Goal: Task Accomplishment & Management: Manage account settings

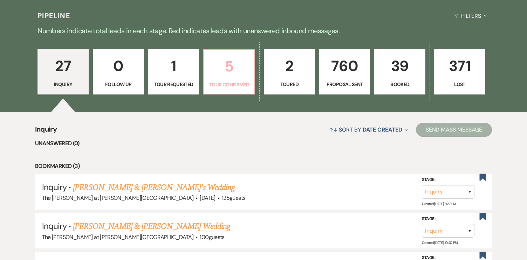
click at [226, 55] on p "5" at bounding box center [229, 66] width 42 height 23
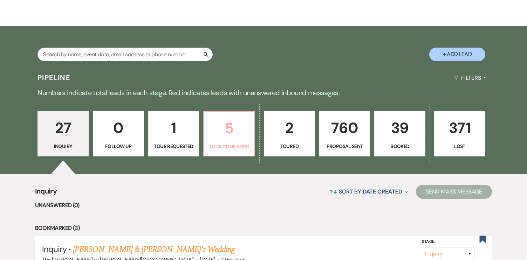
select select "4"
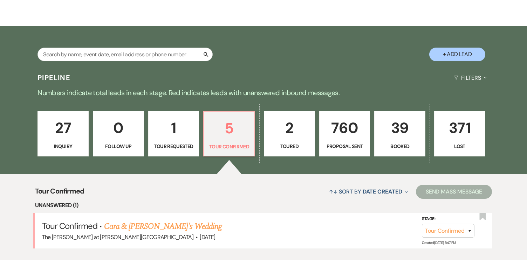
scroll to position [161, 0]
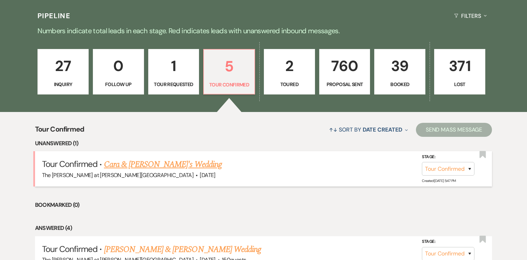
click at [166, 164] on link "Cara & [PERSON_NAME]'s Wedding" at bounding box center [163, 164] width 118 height 13
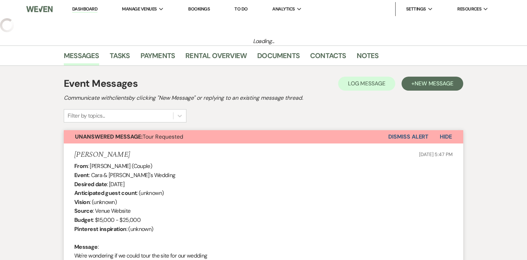
select select "4"
select select "5"
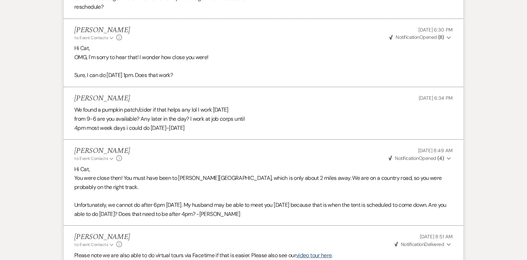
scroll to position [1346, 0]
